Goal: Use online tool/utility

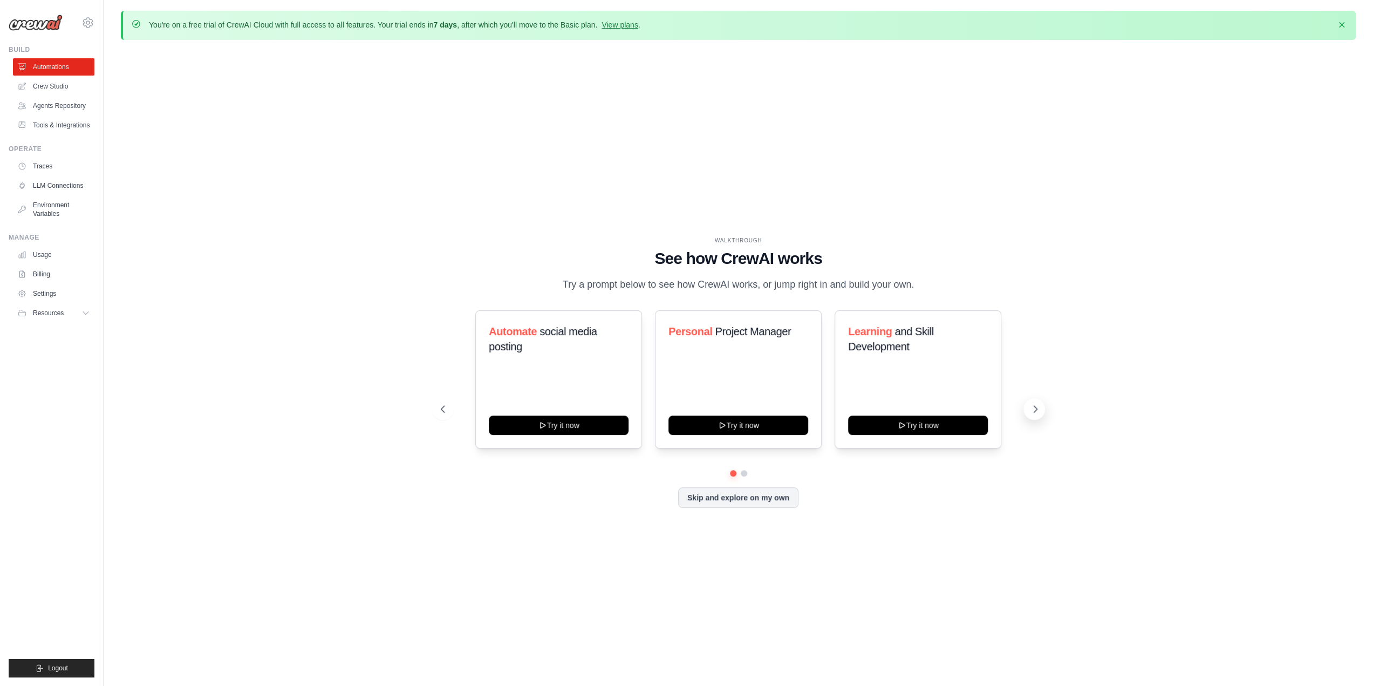
click at [1032, 419] on button at bounding box center [1034, 409] width 22 height 22
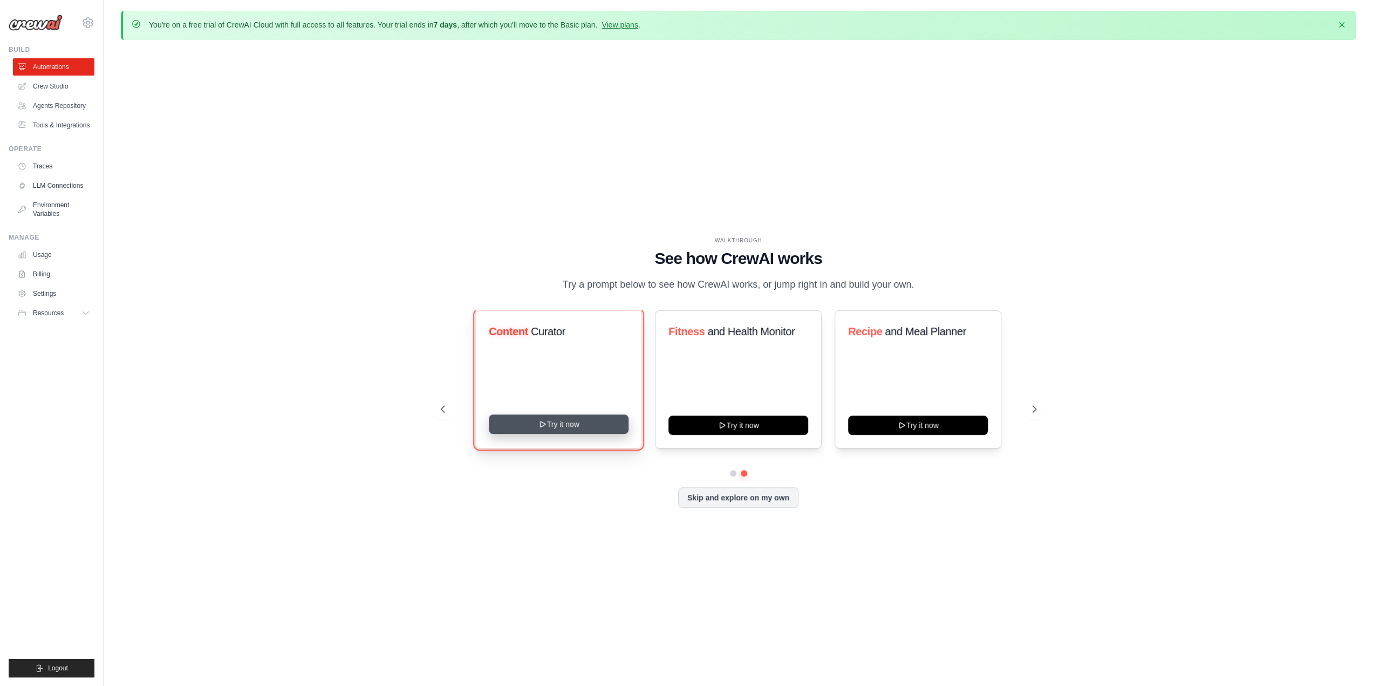
click at [575, 424] on button "Try it now" at bounding box center [559, 423] width 140 height 19
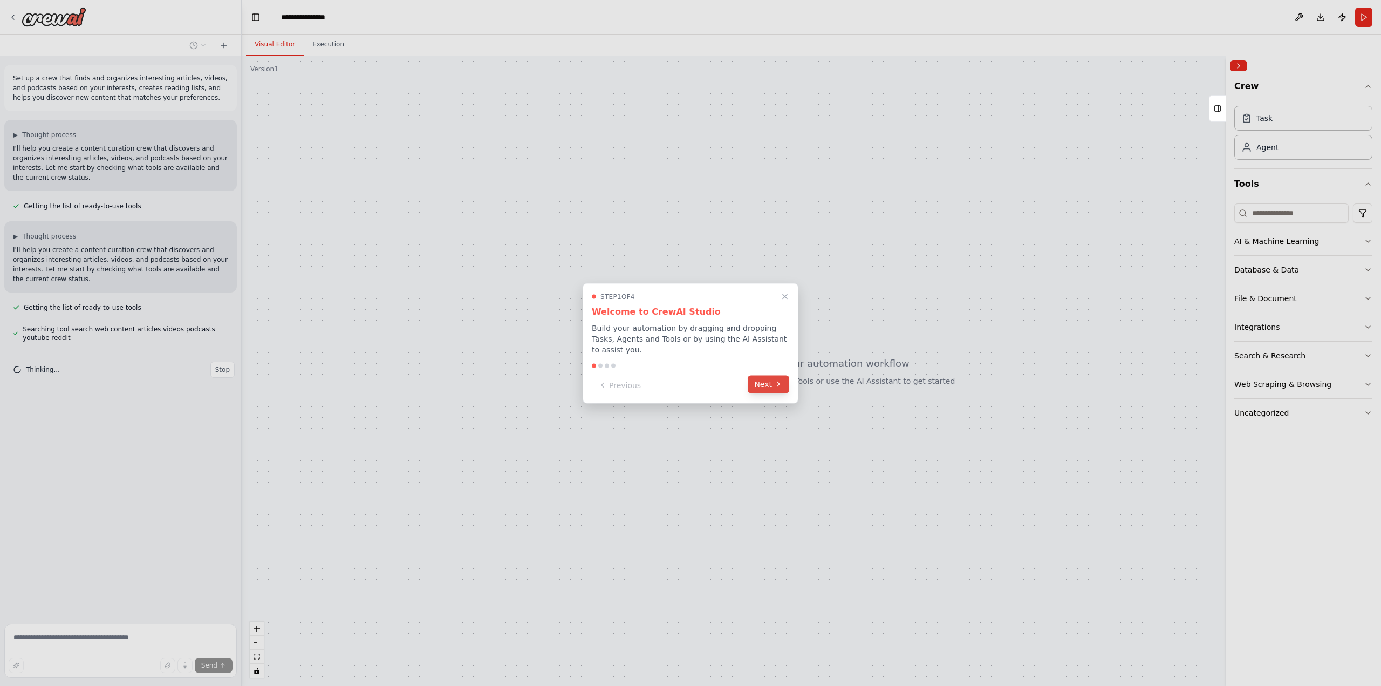
click at [767, 381] on button "Next" at bounding box center [769, 384] width 42 height 18
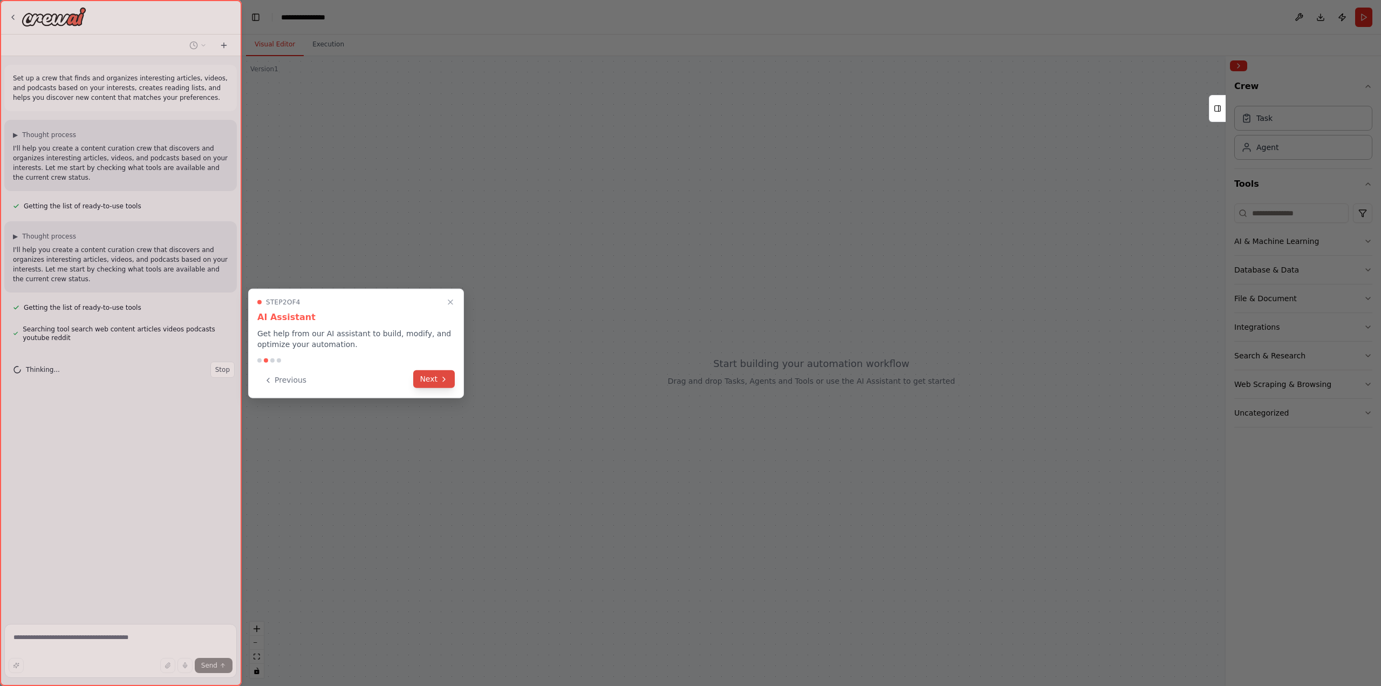
click at [454, 378] on button "Next" at bounding box center [434, 379] width 42 height 18
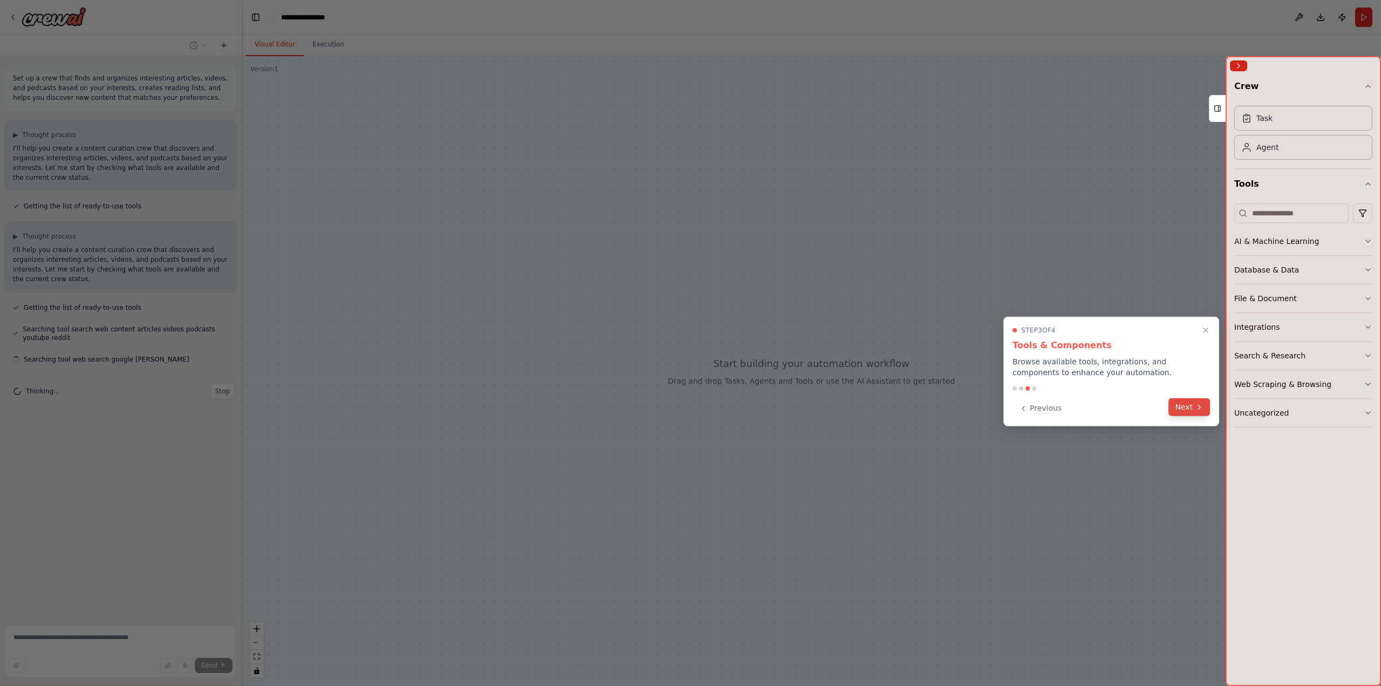
click at [1175, 405] on button "Next" at bounding box center [1189, 407] width 42 height 18
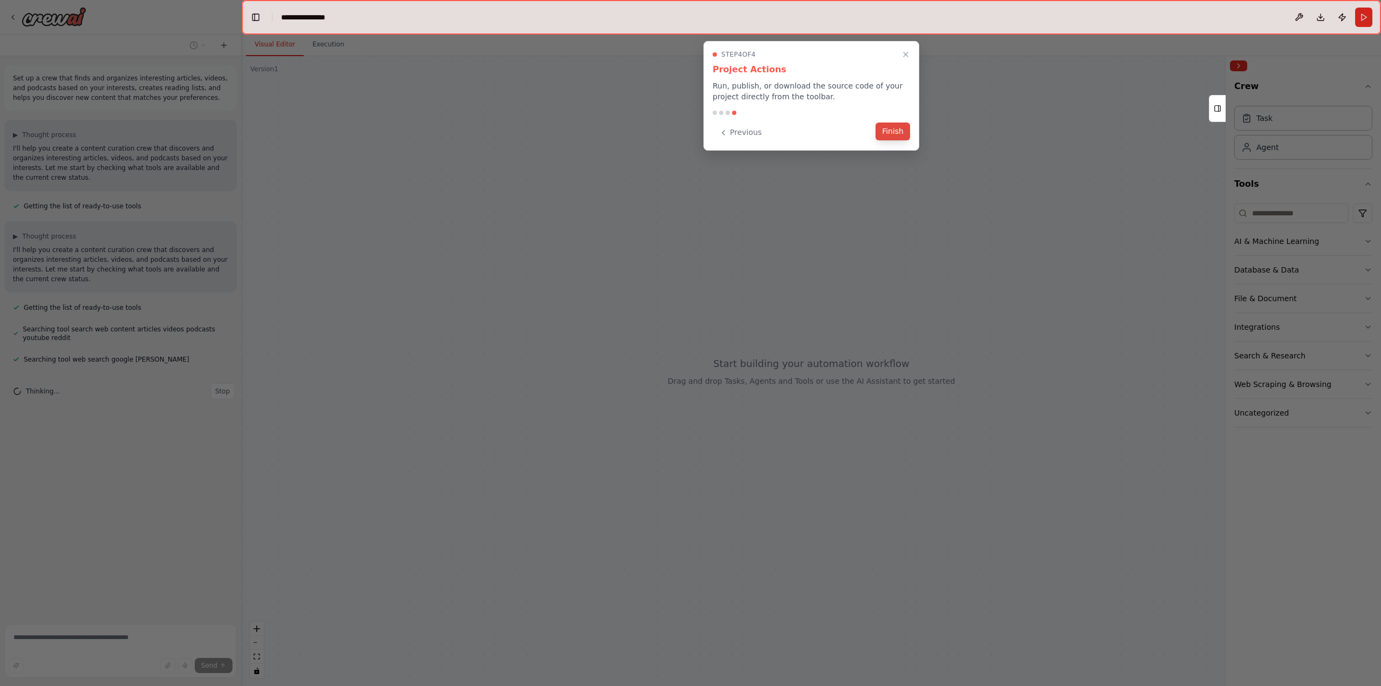
click at [898, 138] on button "Finish" at bounding box center [892, 131] width 35 height 18
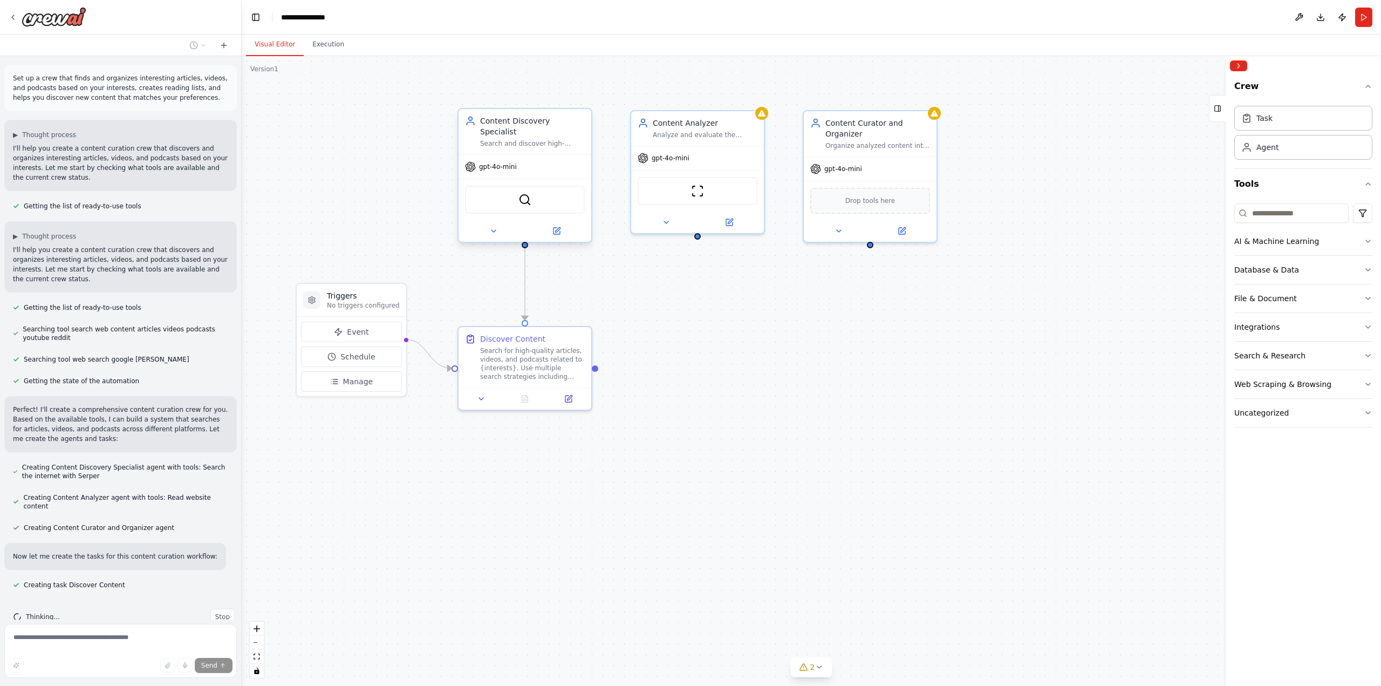
click at [530, 159] on div "gpt-4o-mini" at bounding box center [524, 167] width 133 height 24
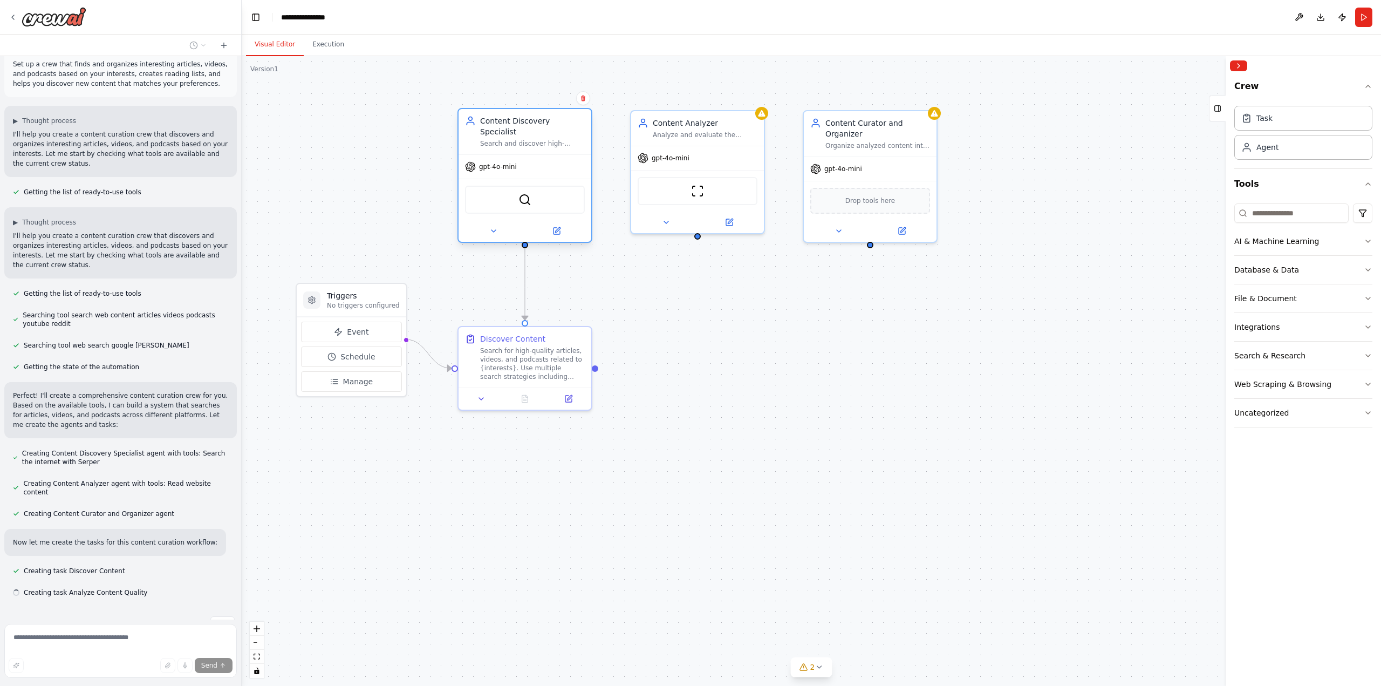
scroll to position [15, 0]
click at [559, 228] on icon at bounding box center [556, 231] width 6 height 6
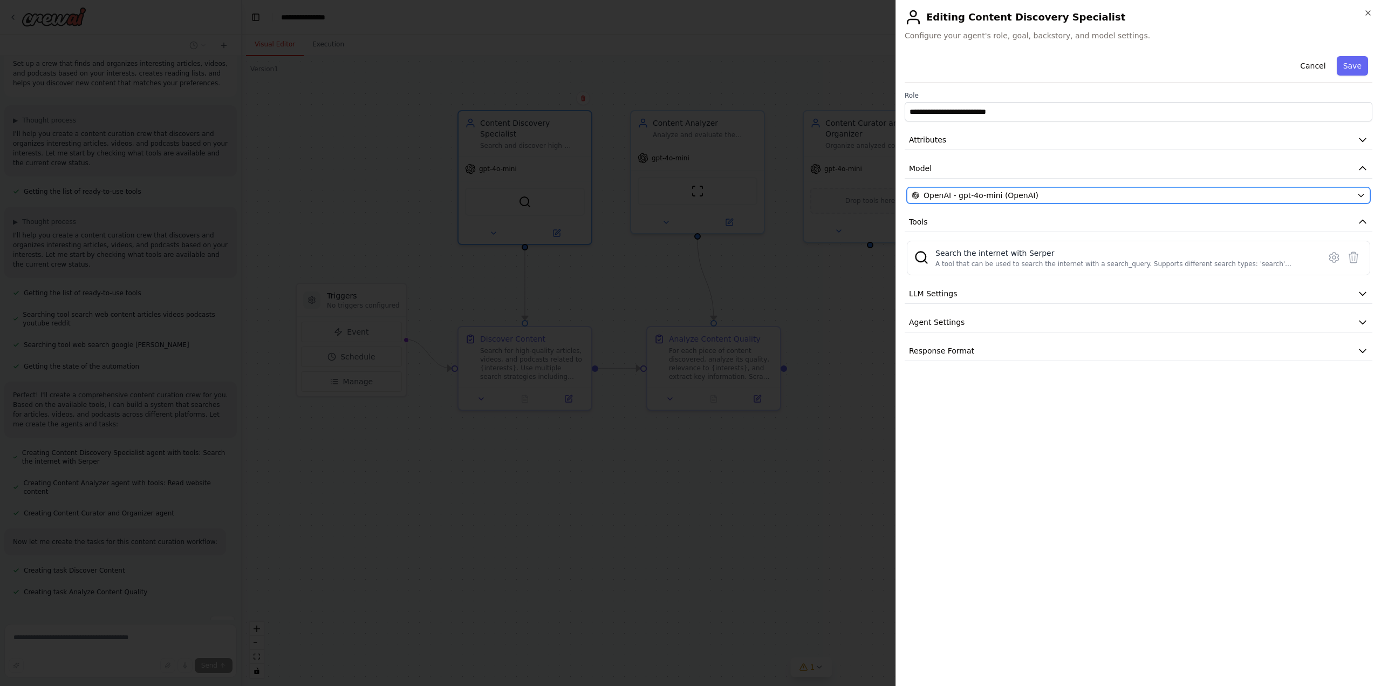
click at [1050, 196] on div "OpenAI - gpt-4o-mini (OpenAI)" at bounding box center [1132, 195] width 441 height 11
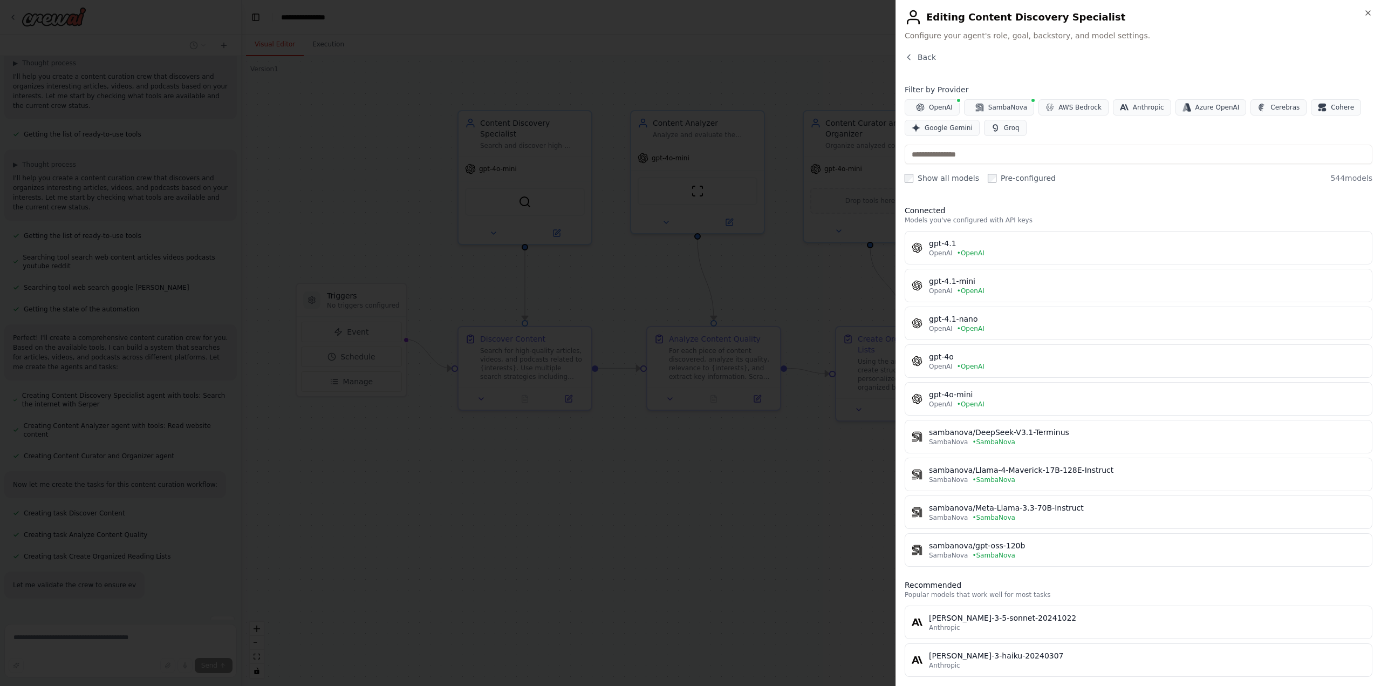
scroll to position [93, 0]
click at [954, 133] on button "Google Gemini" at bounding box center [942, 128] width 75 height 16
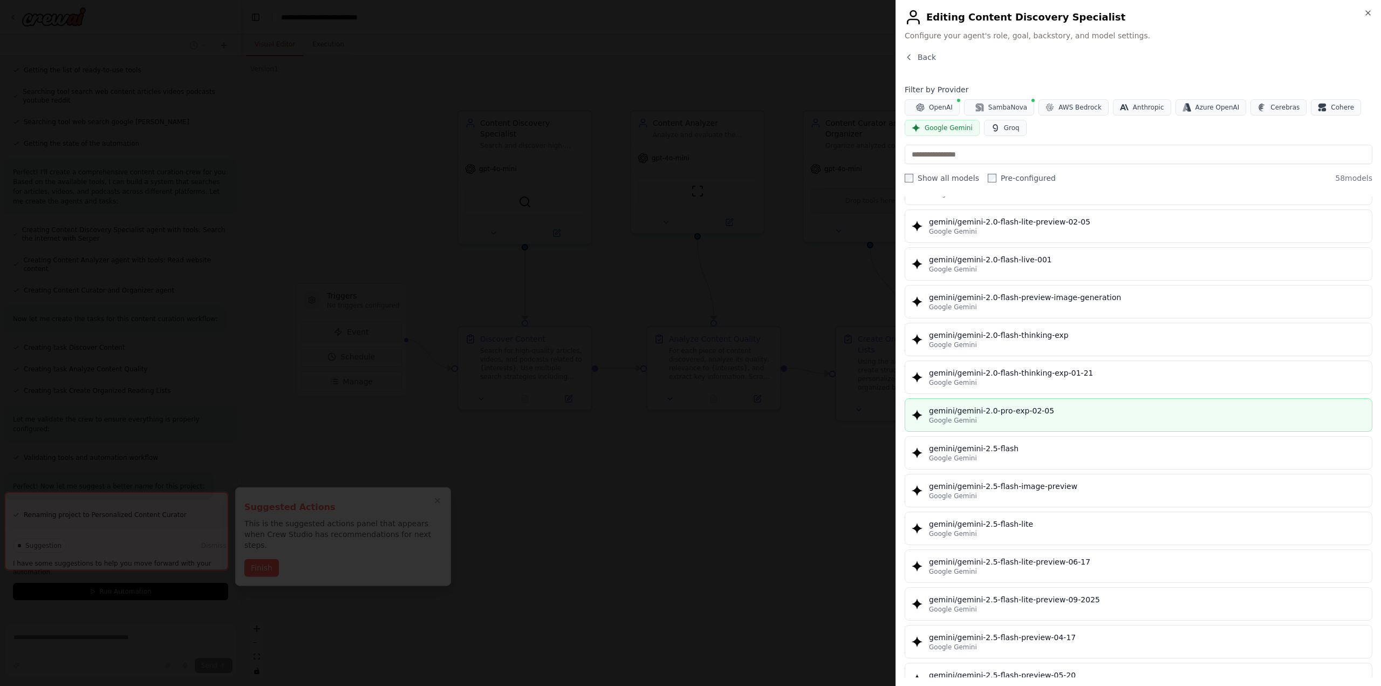
scroll to position [863, 0]
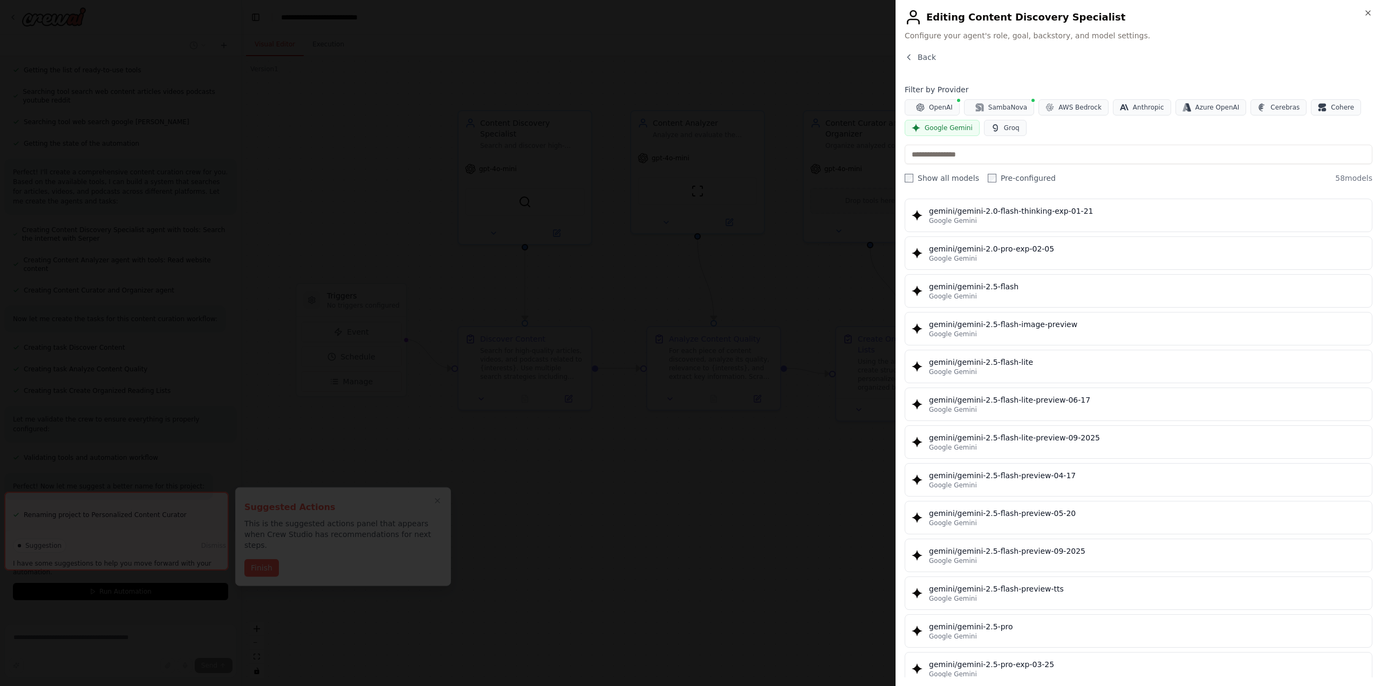
click at [1039, 621] on div "gemini/gemini-2.5-pro" at bounding box center [1147, 626] width 436 height 11
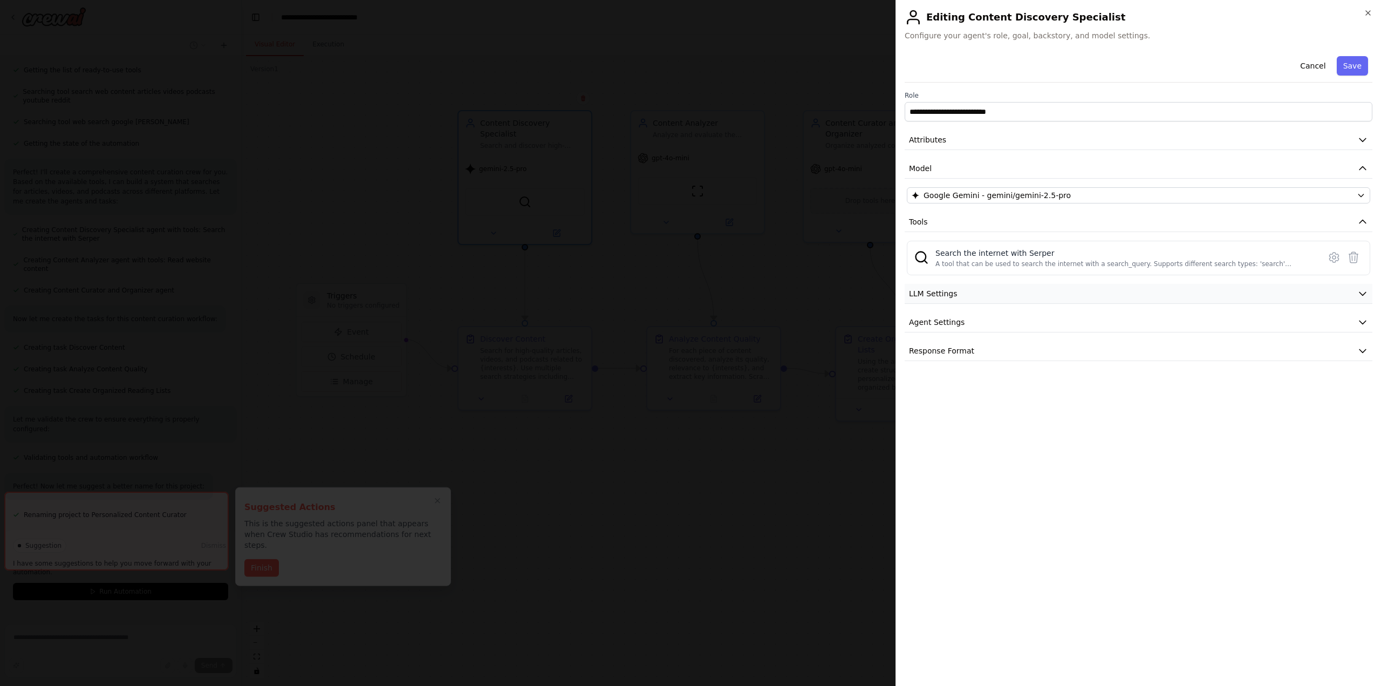
click at [964, 293] on button "LLM Settings" at bounding box center [1139, 294] width 468 height 20
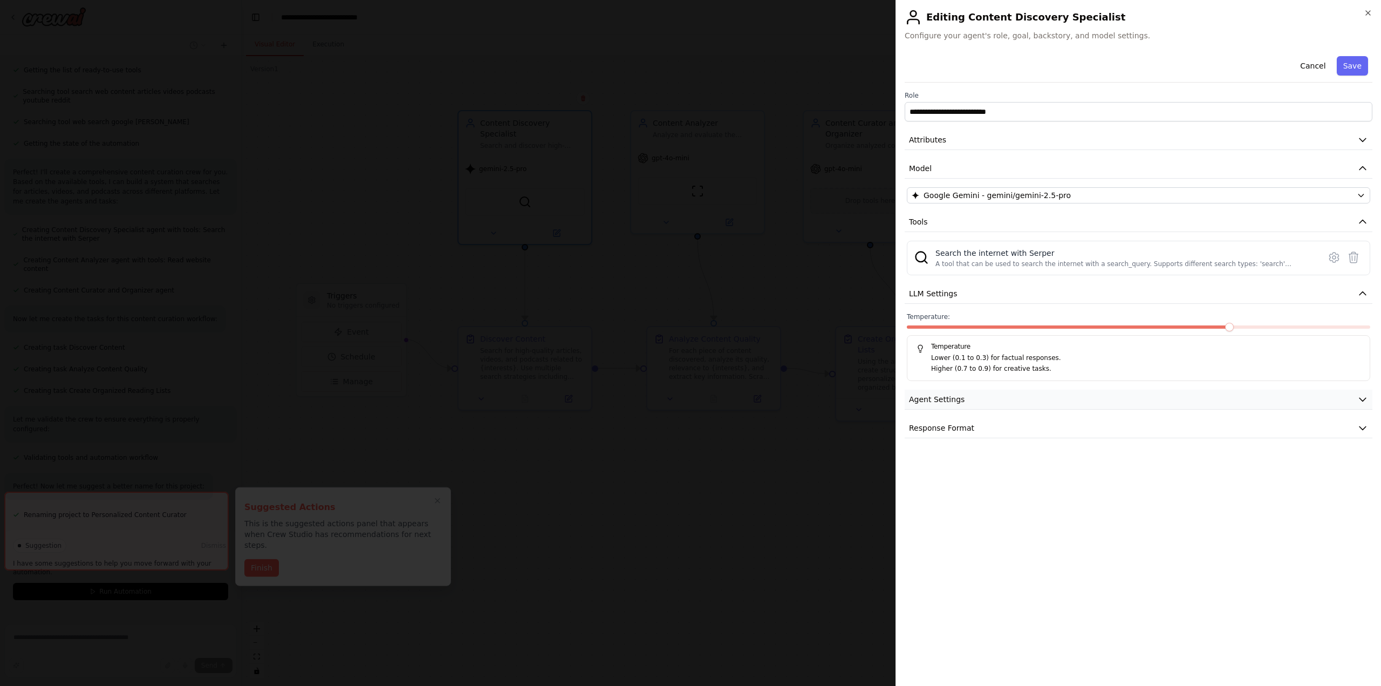
click at [962, 404] on button "Agent Settings" at bounding box center [1139, 399] width 468 height 20
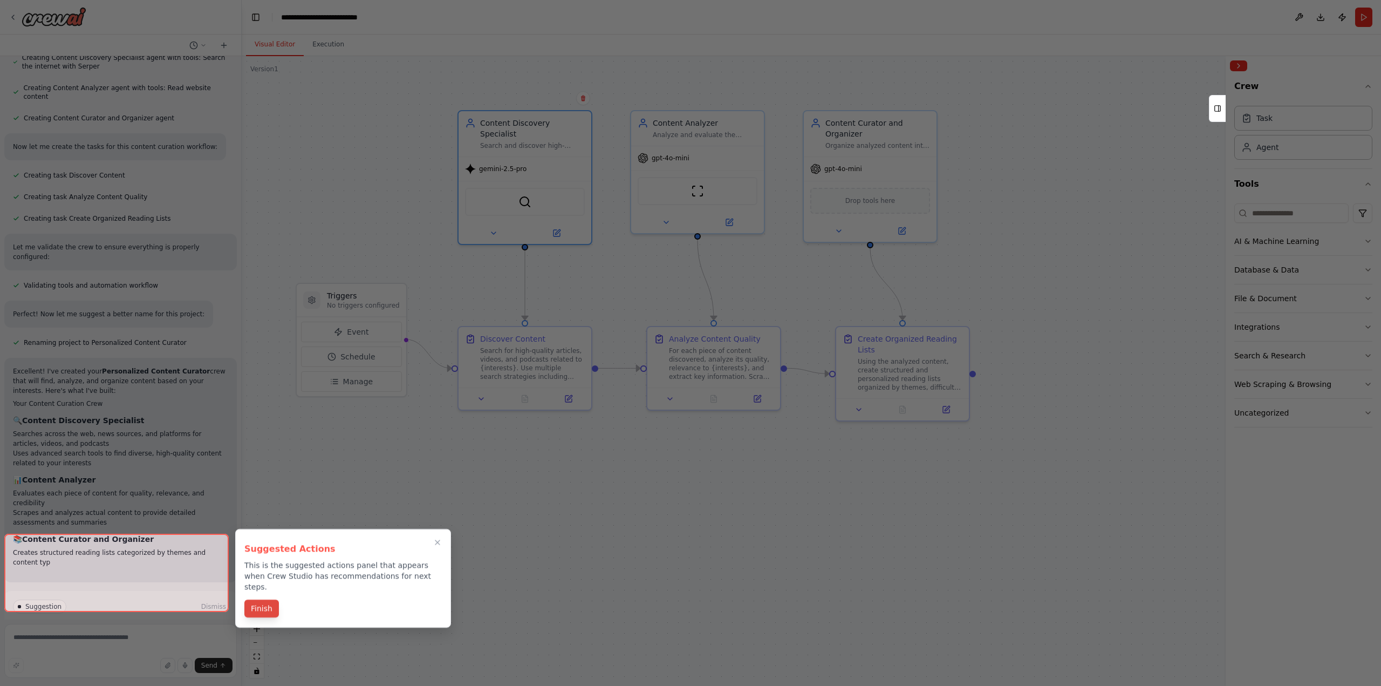
click at [261, 599] on button "Finish" at bounding box center [261, 608] width 35 height 18
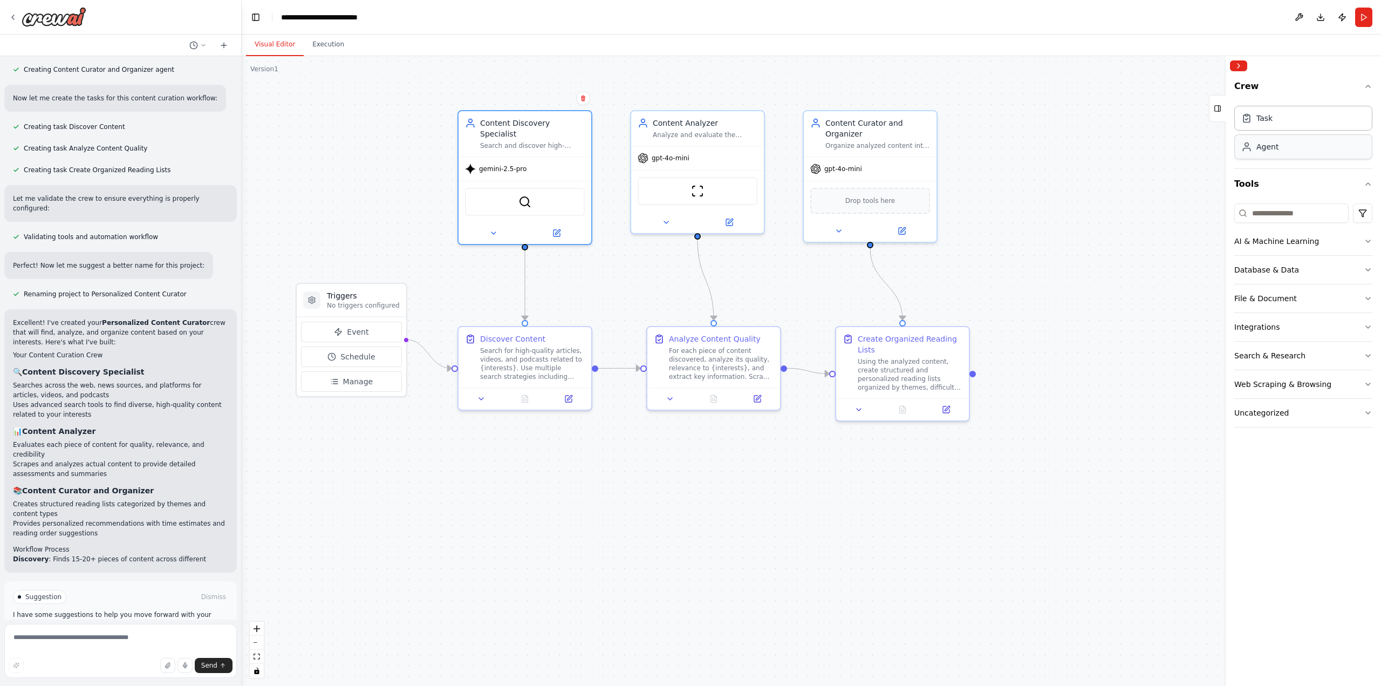
click at [1300, 150] on div "Agent" at bounding box center [1303, 146] width 138 height 25
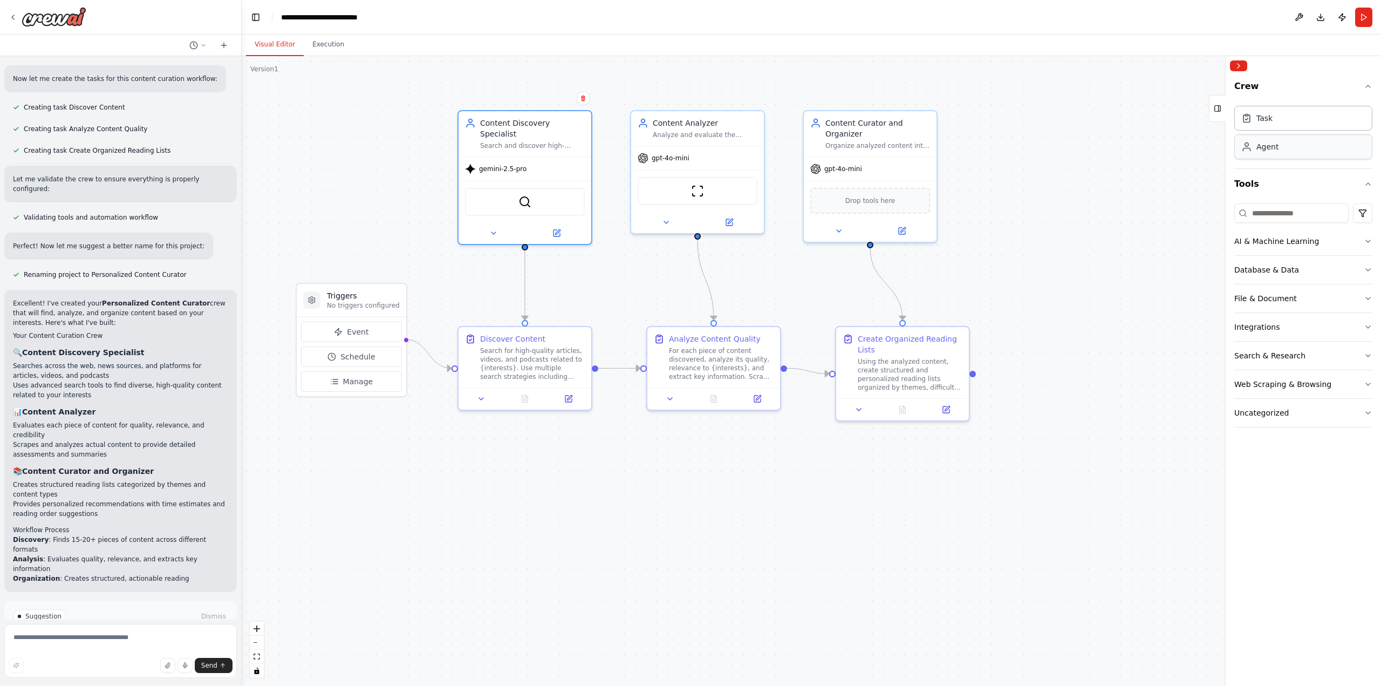
click at [1285, 147] on div "Agent" at bounding box center [1303, 146] width 138 height 25
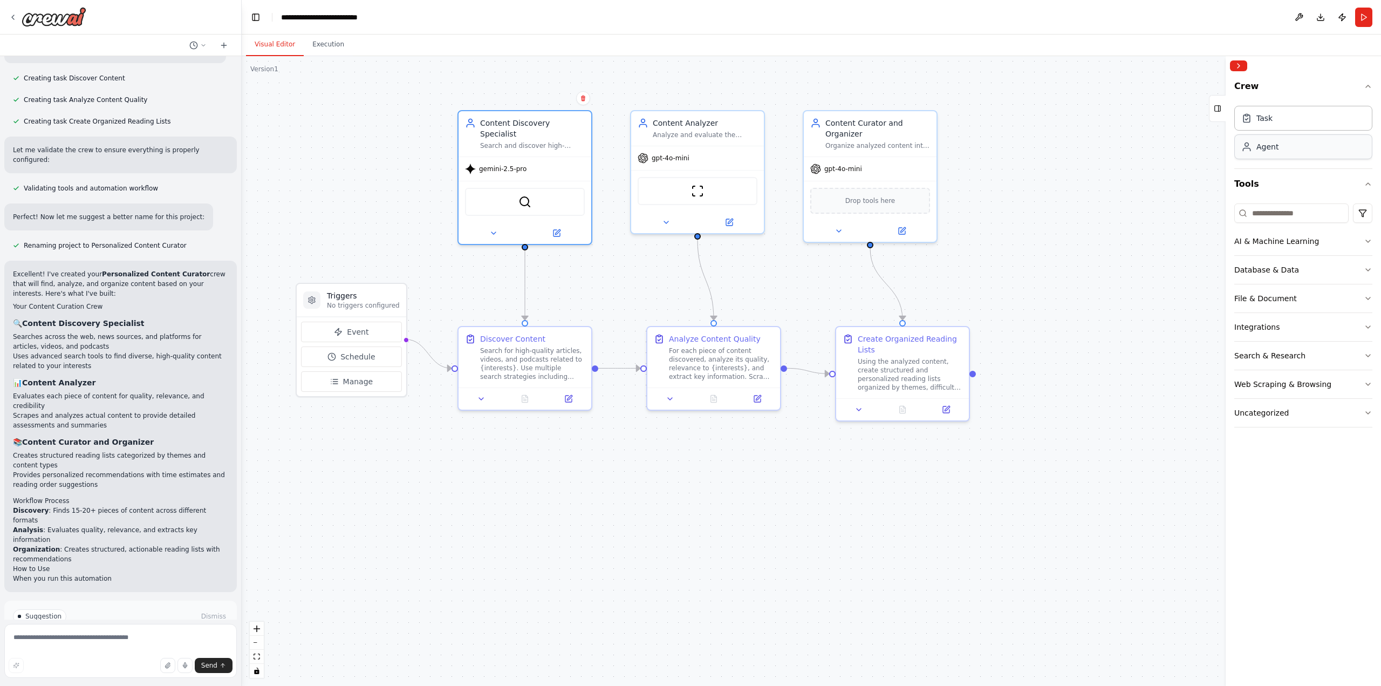
click at [1284, 148] on div "Agent" at bounding box center [1303, 146] width 138 height 25
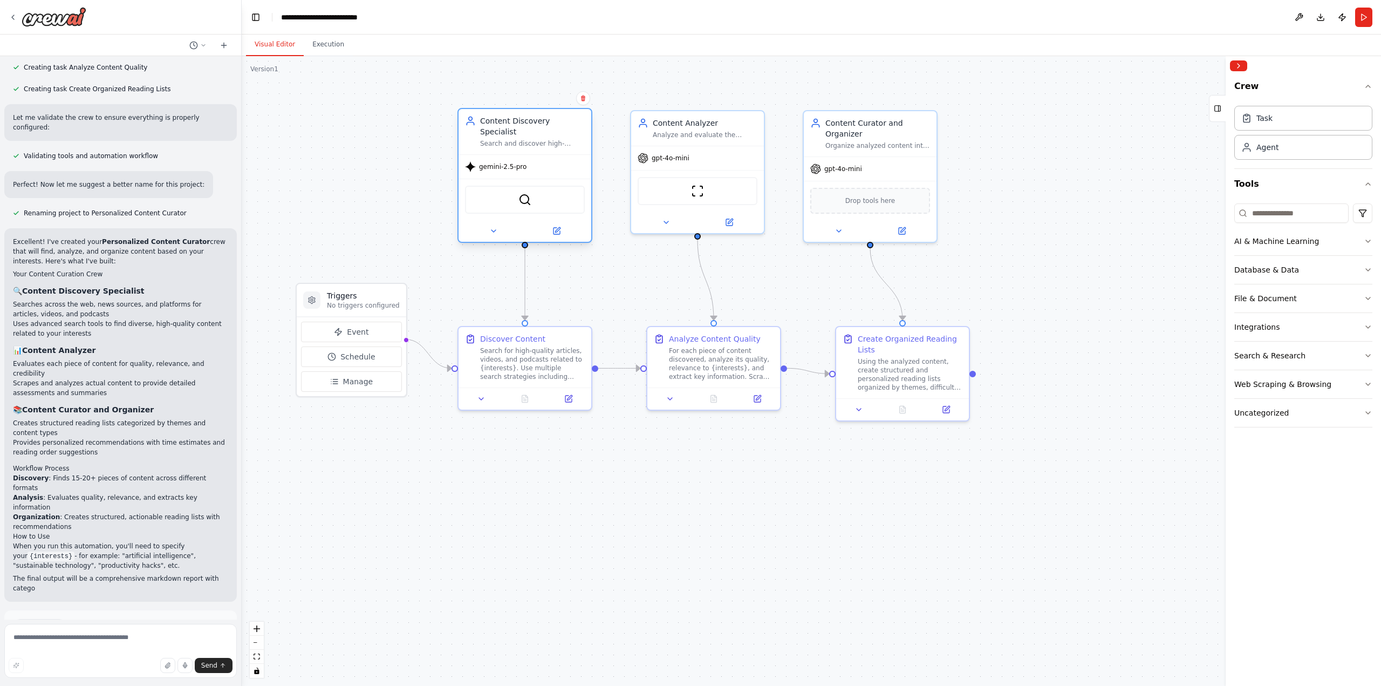
click at [525, 156] on div "gemini-2.5-pro" at bounding box center [524, 167] width 133 height 24
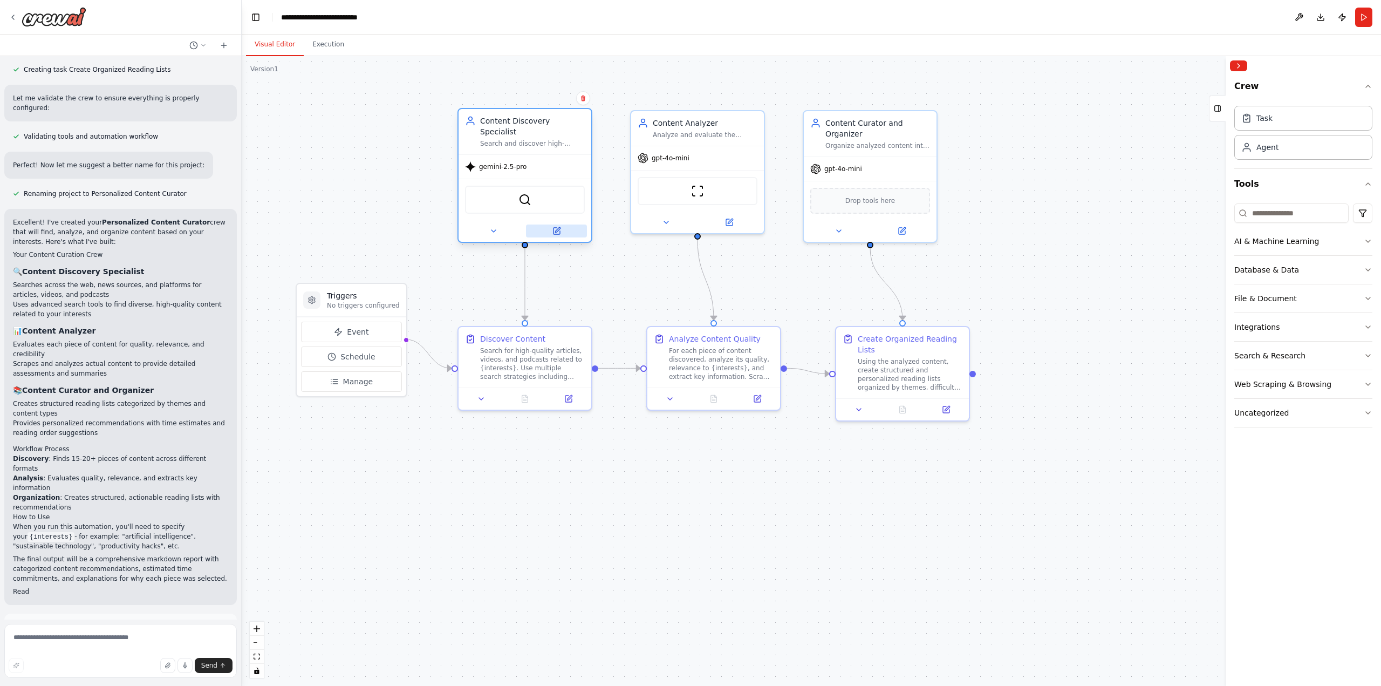
click at [564, 224] on button at bounding box center [556, 230] width 61 height 13
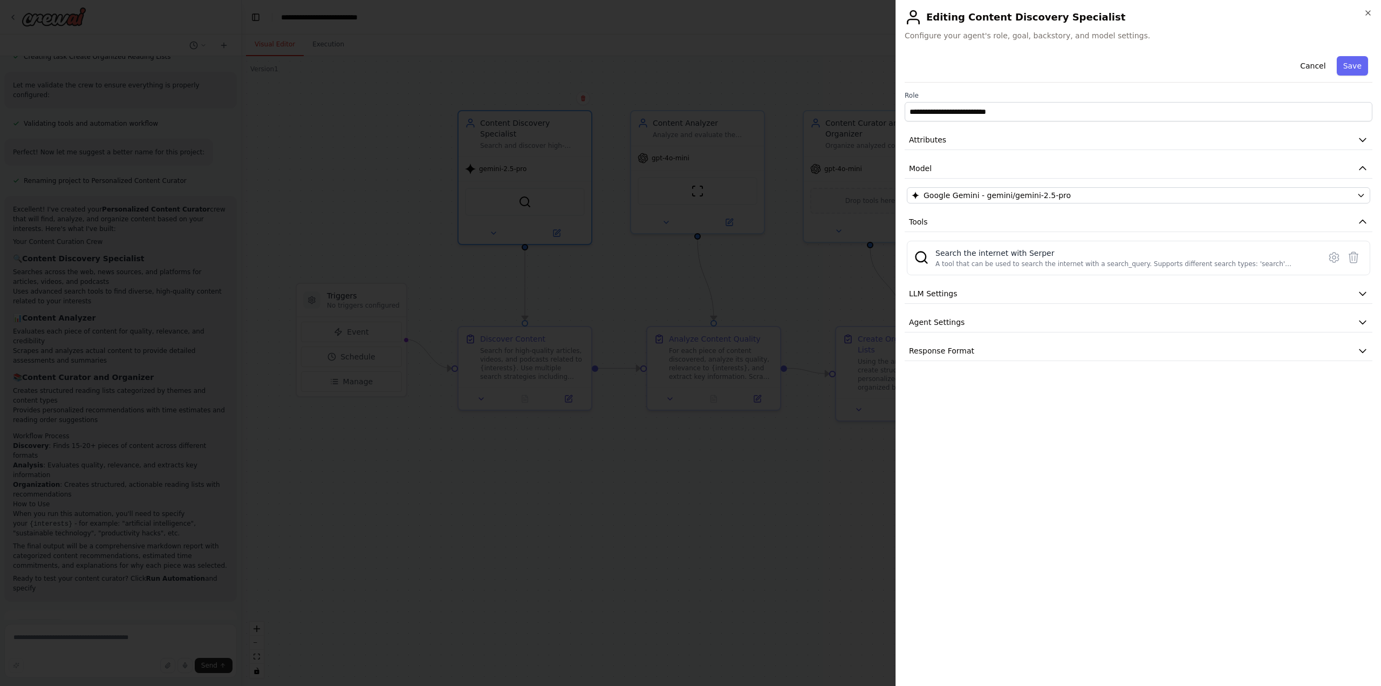
scroll to position [581, 0]
click at [943, 299] on button "LLM Settings" at bounding box center [1139, 294] width 468 height 20
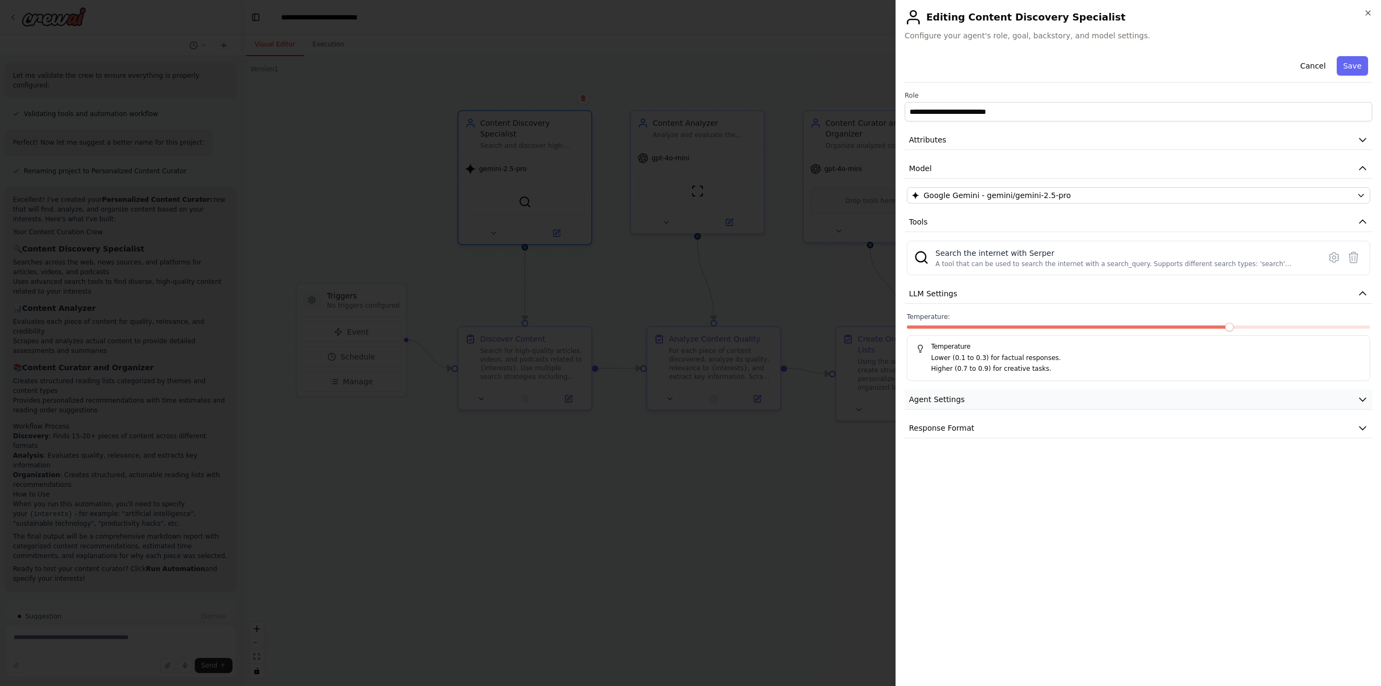
click at [943, 403] on button "Agent Settings" at bounding box center [1139, 399] width 468 height 20
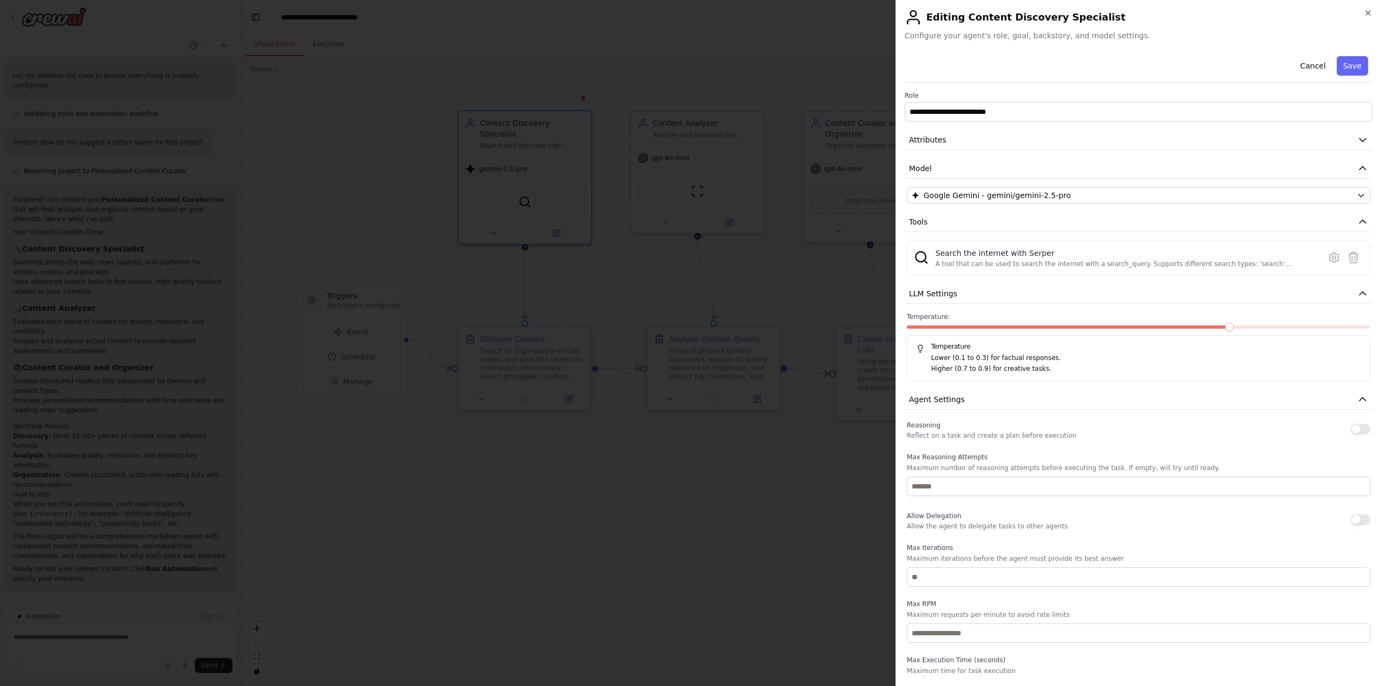
scroll to position [56, 0]
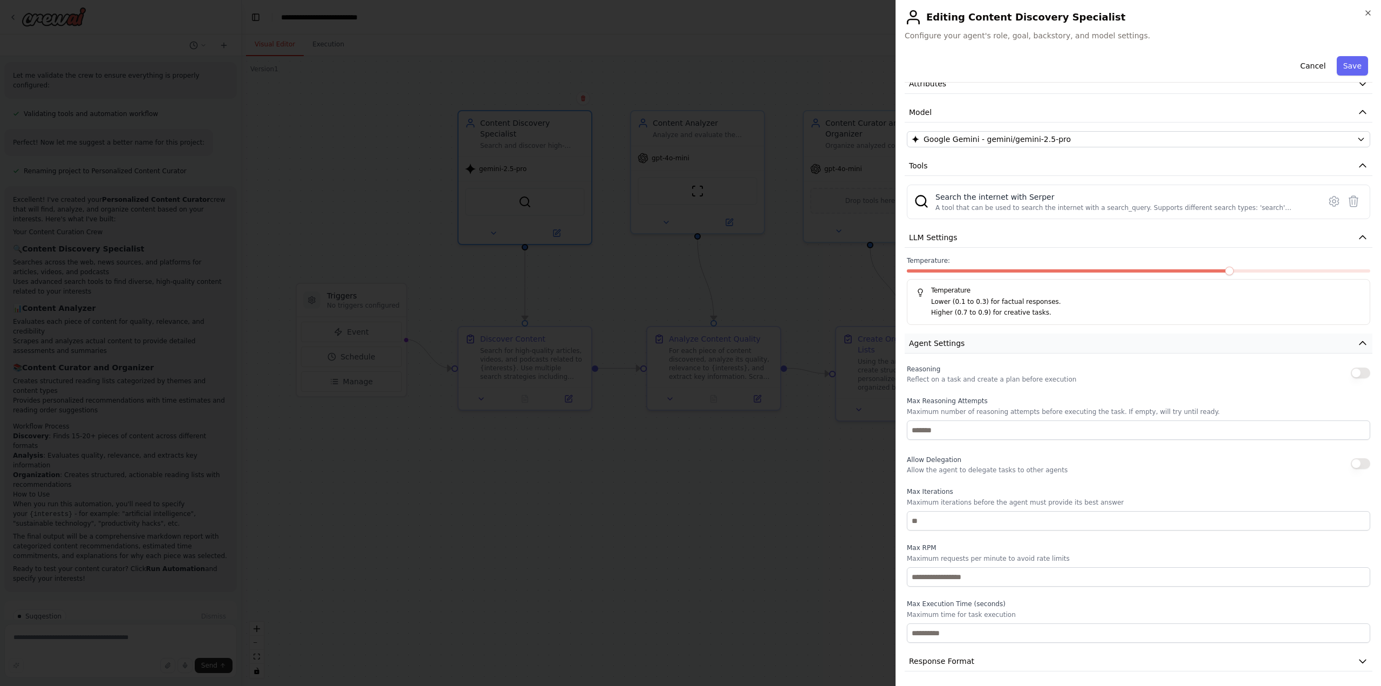
click at [1357, 339] on icon "button" at bounding box center [1362, 343] width 11 height 11
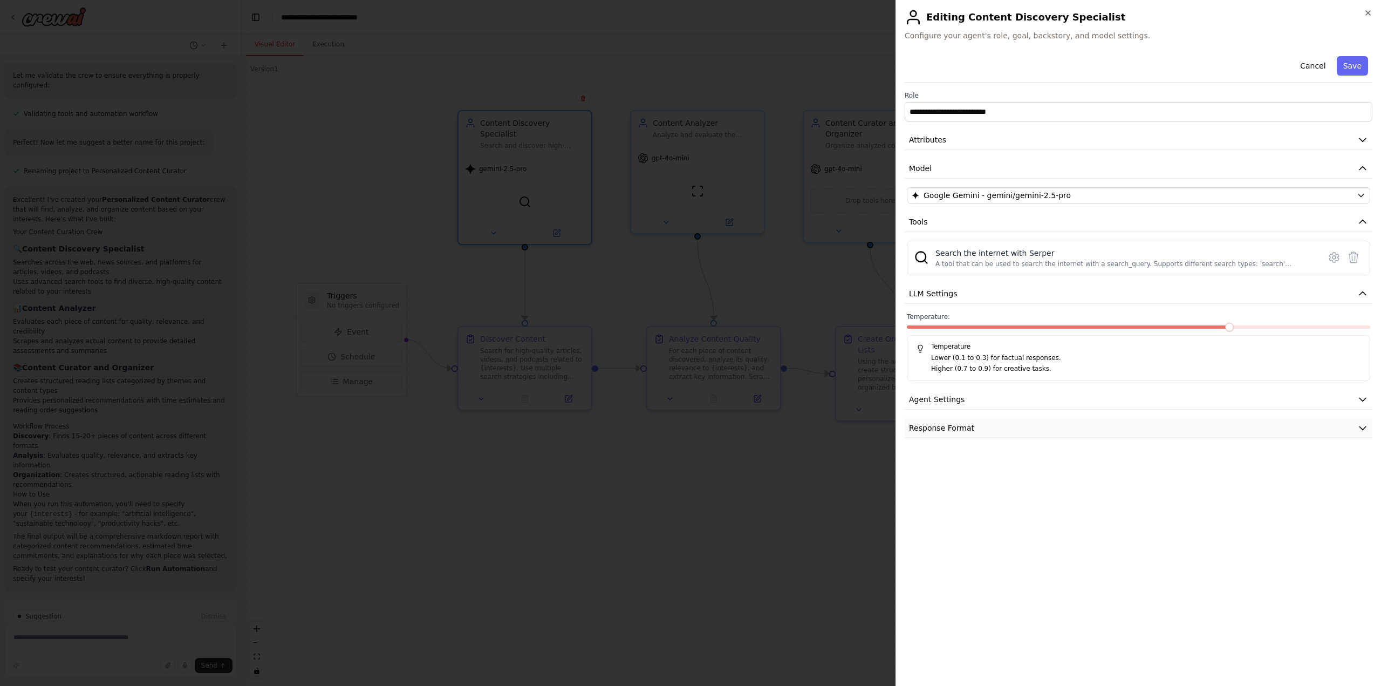
click at [1008, 426] on button "Response Format" at bounding box center [1139, 428] width 468 height 20
click at [999, 402] on button "Agent Settings" at bounding box center [1139, 399] width 468 height 20
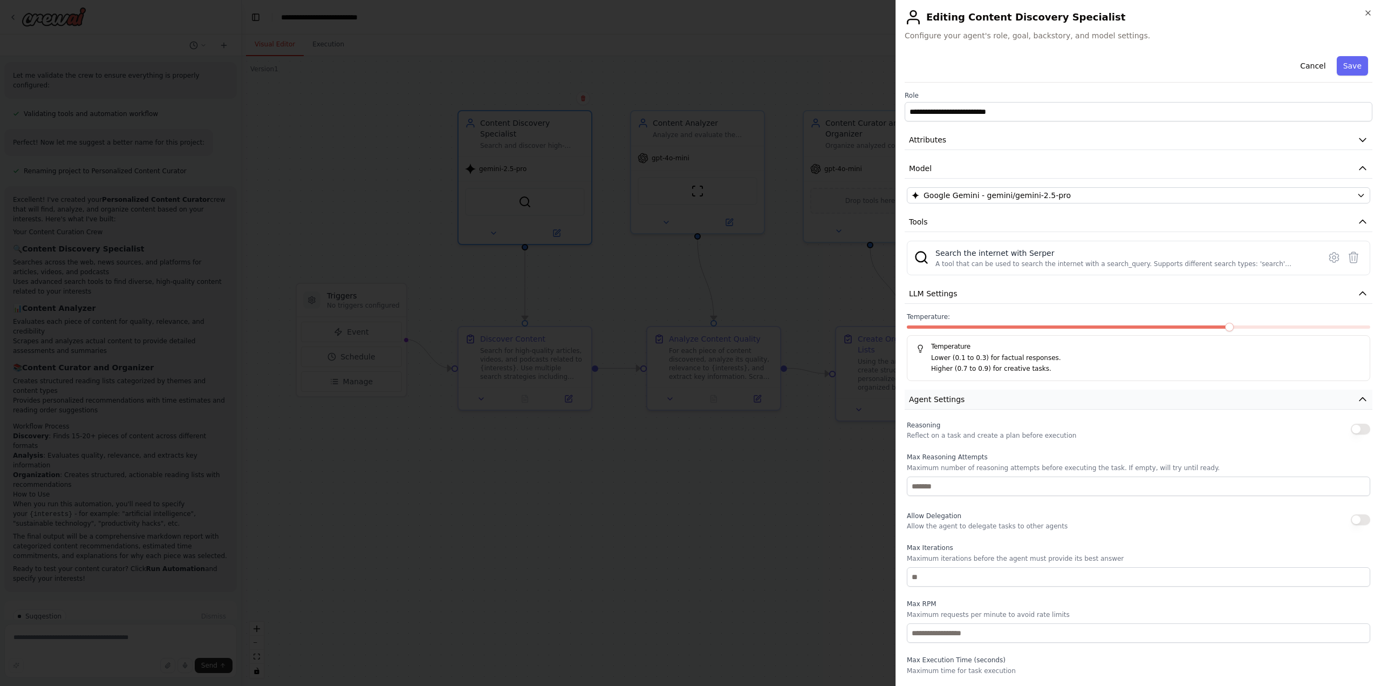
click at [999, 402] on button "Agent Settings" at bounding box center [1139, 399] width 468 height 20
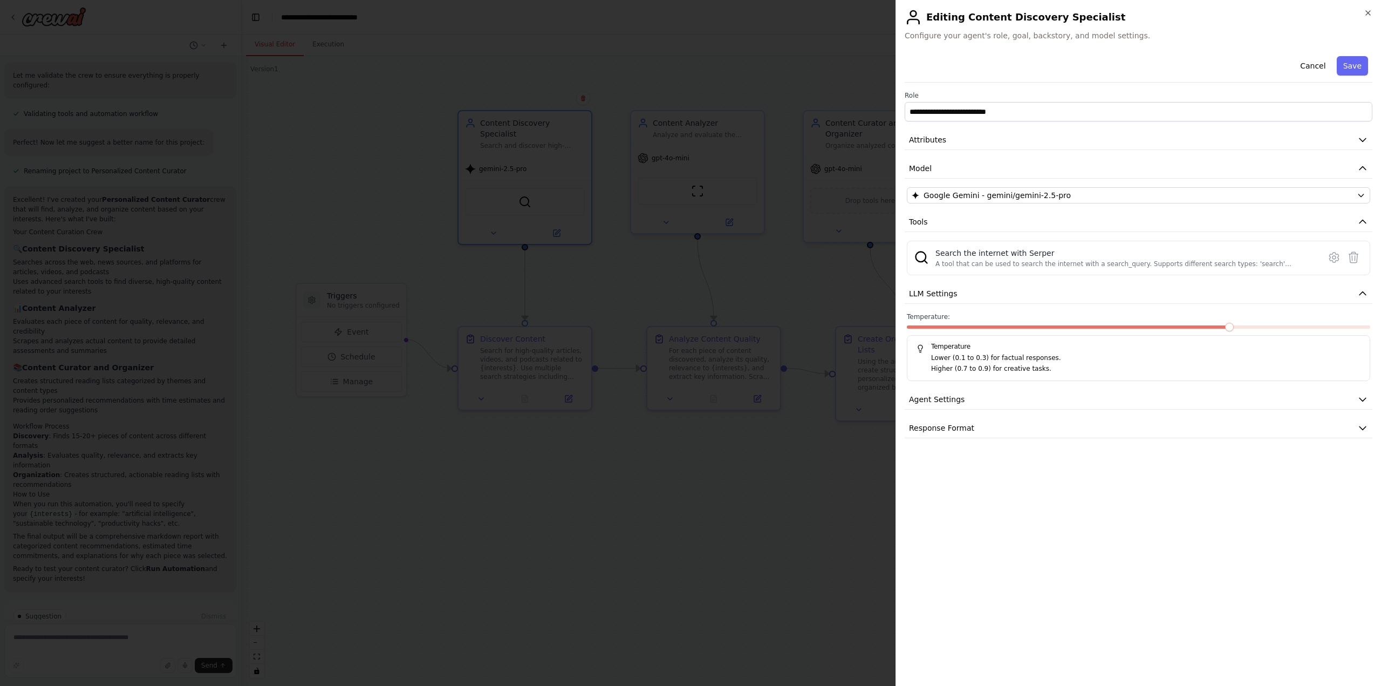
click at [1376, 9] on div "**********" at bounding box center [1137, 343] width 485 height 686
click at [1365, 15] on icon "button" at bounding box center [1368, 13] width 9 height 9
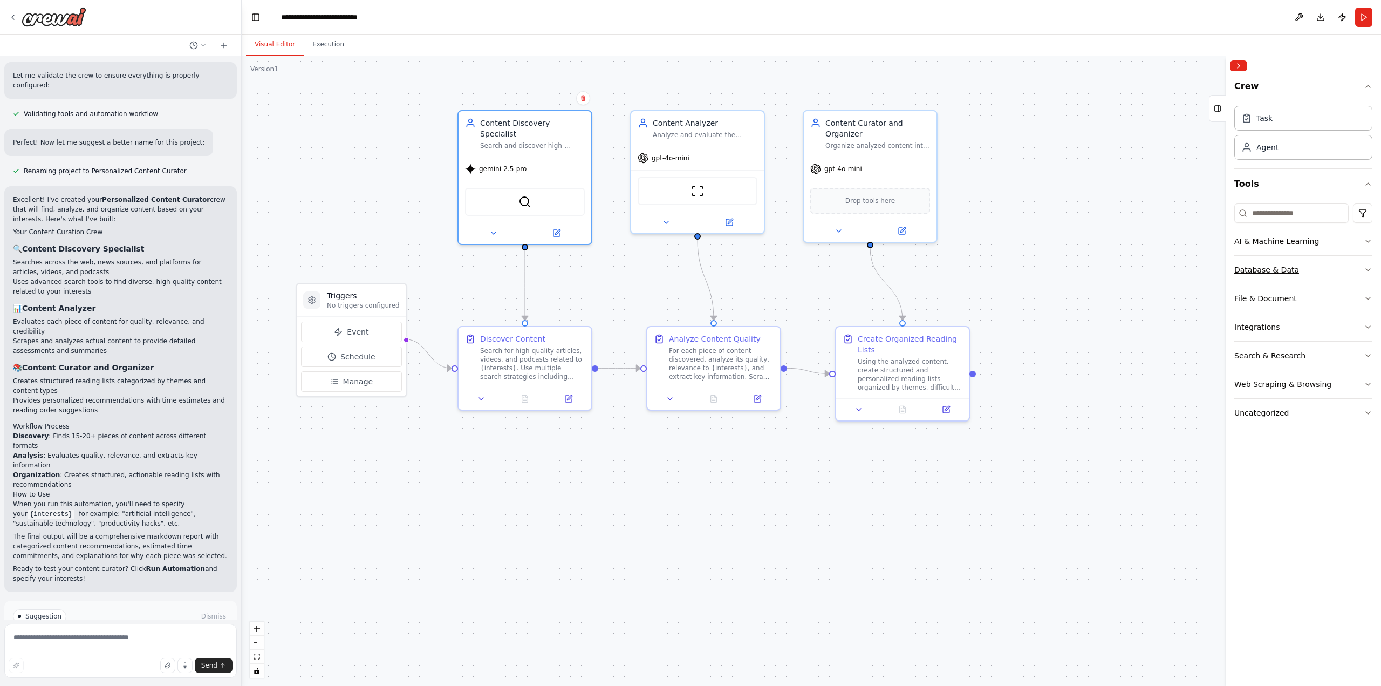
click at [1297, 272] on button "Database & Data" at bounding box center [1303, 270] width 138 height 28
click at [1316, 253] on button "AI & Machine Learning" at bounding box center [1303, 241] width 138 height 28
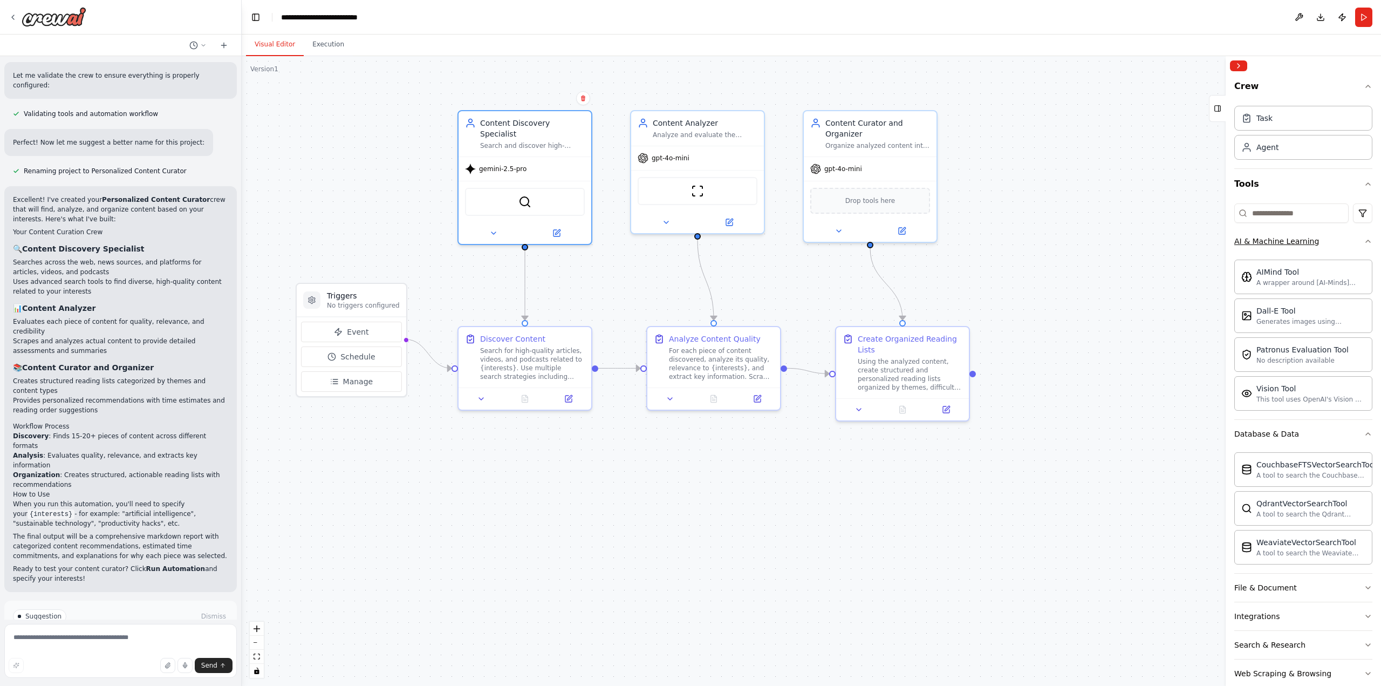
click at [1328, 250] on button "AI & Machine Learning" at bounding box center [1303, 241] width 138 height 28
